Goal: Task Accomplishment & Management: Manage account settings

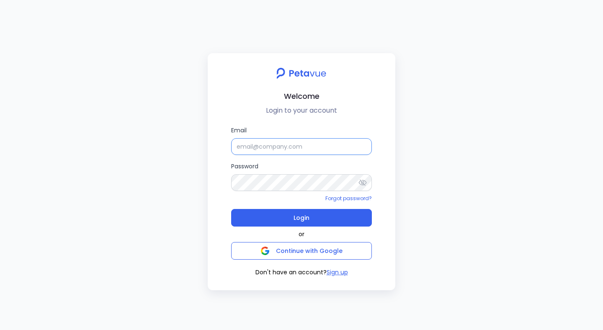
click at [282, 145] on input "Email" at bounding box center [301, 146] width 141 height 17
paste input "[EMAIL_ADDRESS][DOMAIN_NAME]"
type input "[EMAIL_ADDRESS][DOMAIN_NAME]"
click at [365, 183] on icon at bounding box center [362, 182] width 8 height 8
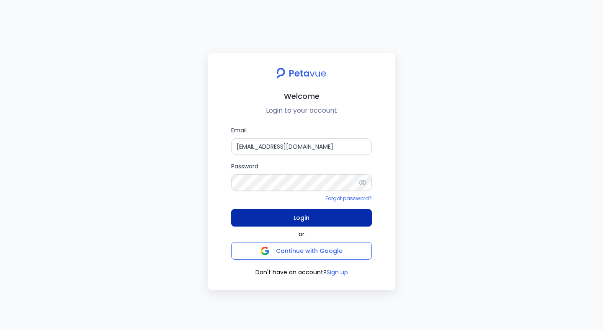
click at [333, 217] on button "Login" at bounding box center [301, 218] width 141 height 18
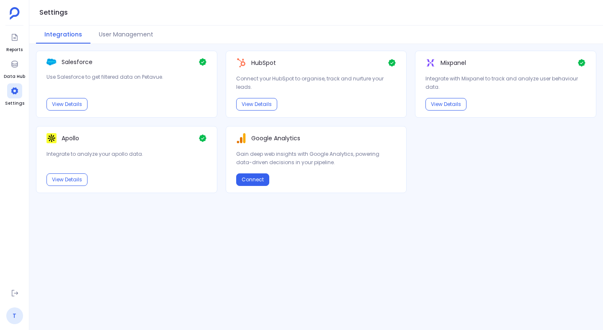
click at [14, 313] on link "T" at bounding box center [14, 315] width 17 height 17
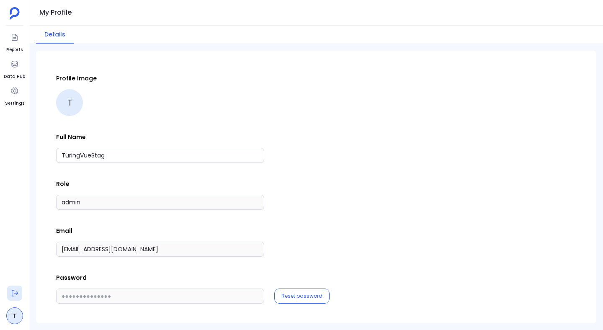
click at [14, 292] on icon at bounding box center [14, 293] width 8 height 8
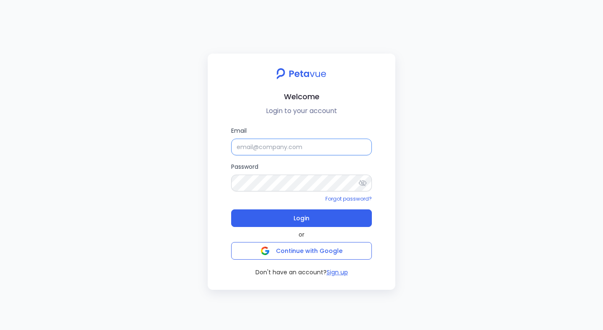
click at [261, 149] on input "Email" at bounding box center [301, 147] width 141 height 17
paste input "[EMAIL_ADDRESS][DOMAIN_NAME]"
type input "[EMAIL_ADDRESS][DOMAIN_NAME]"
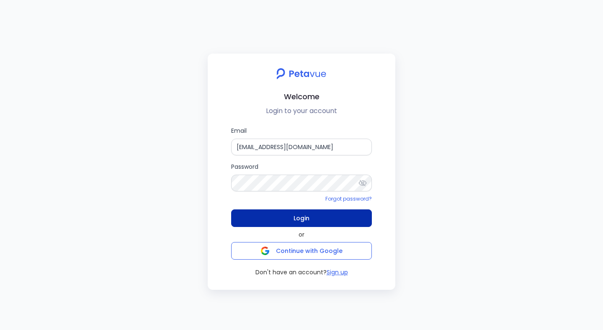
click at [295, 217] on span "Login" at bounding box center [302, 218] width 16 height 12
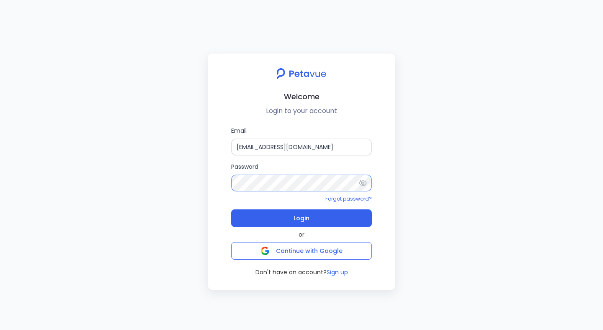
click at [231, 209] on button "Login" at bounding box center [301, 218] width 141 height 18
